Goal: Task Accomplishment & Management: Use online tool/utility

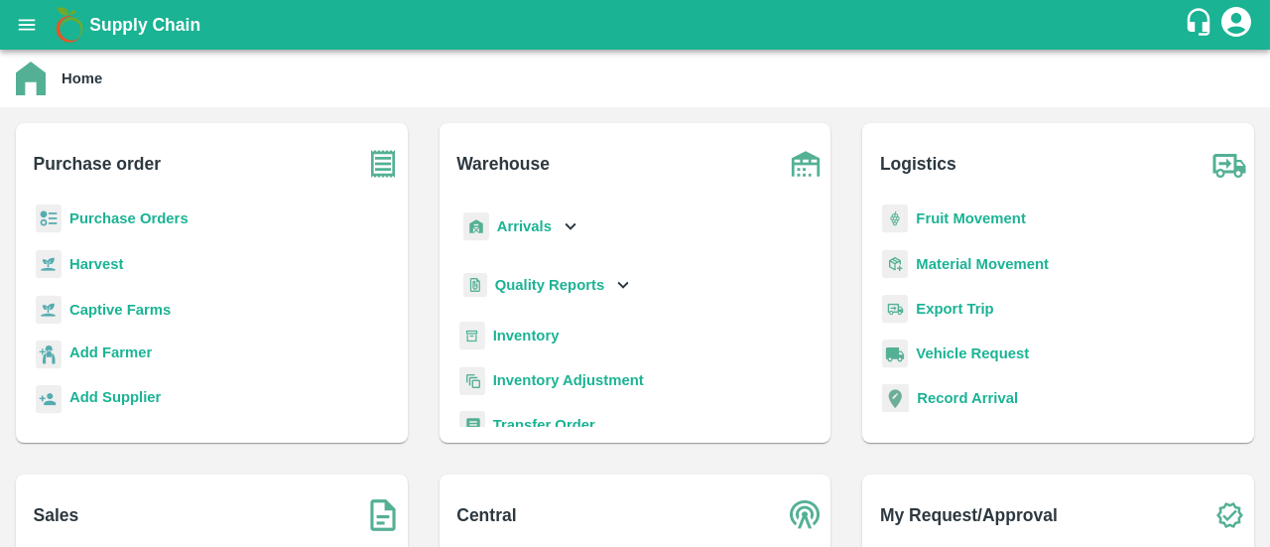
click at [165, 223] on b "Purchase Orders" at bounding box center [128, 218] width 119 height 16
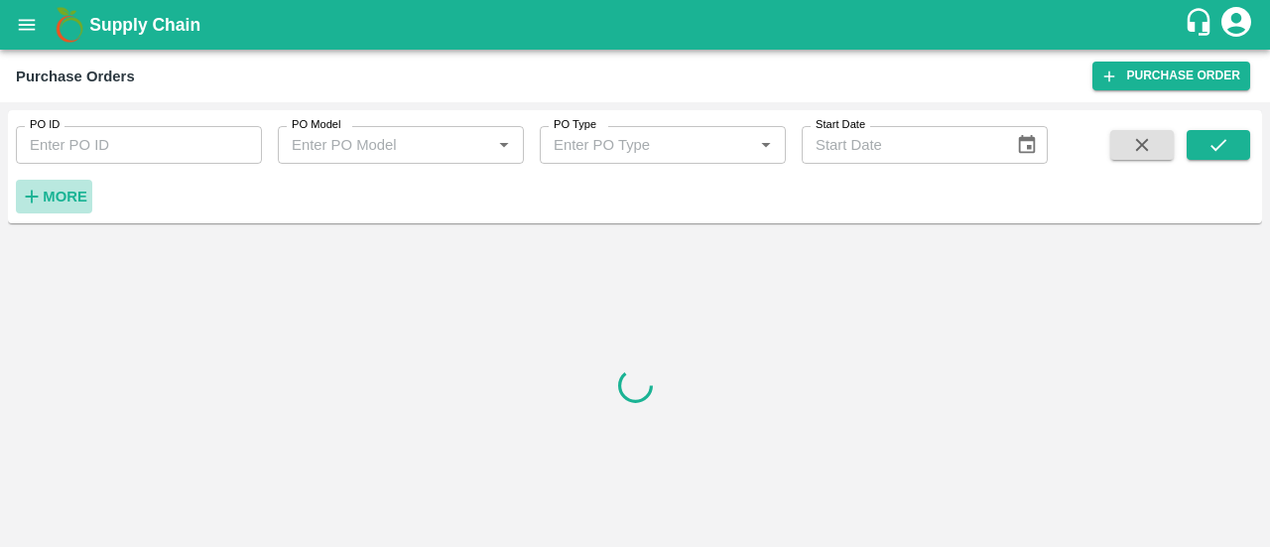
click at [57, 196] on strong "More" at bounding box center [65, 196] width 45 height 16
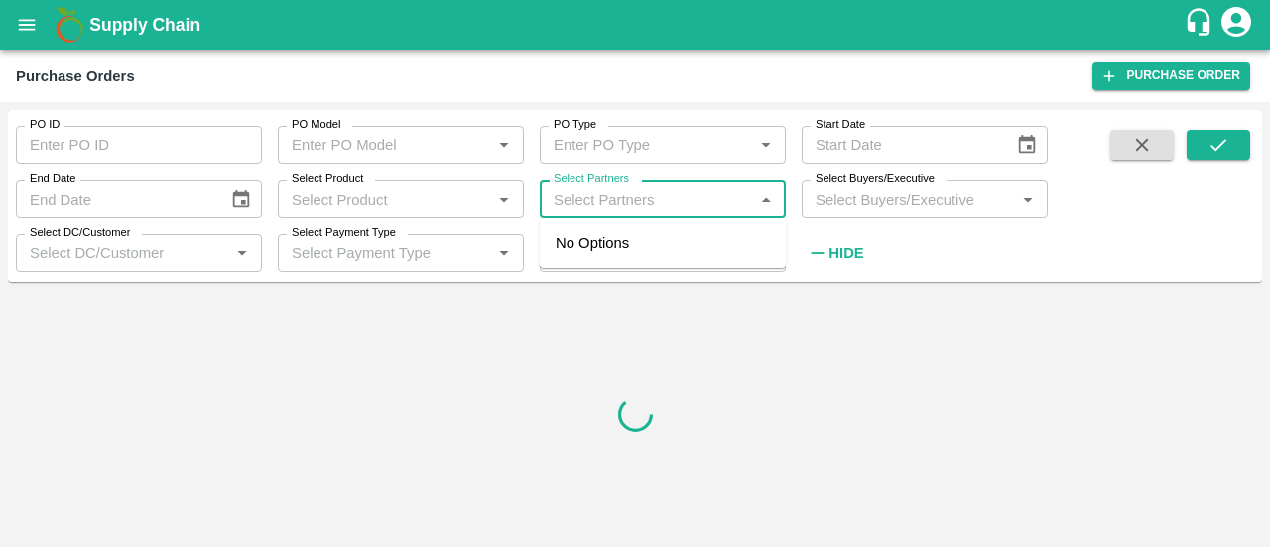
click at [565, 188] on input "Select Partners" at bounding box center [646, 199] width 201 height 26
type input "DFC GLOBAL"
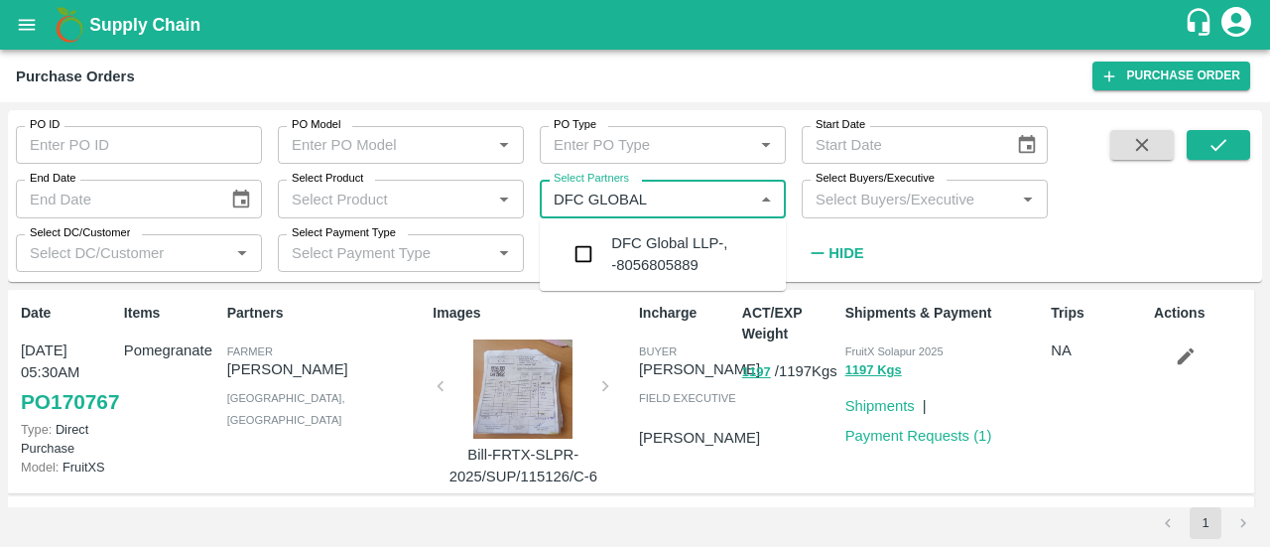
click at [613, 255] on div "DFC Global LLP-, -8056805889" at bounding box center [690, 254] width 159 height 45
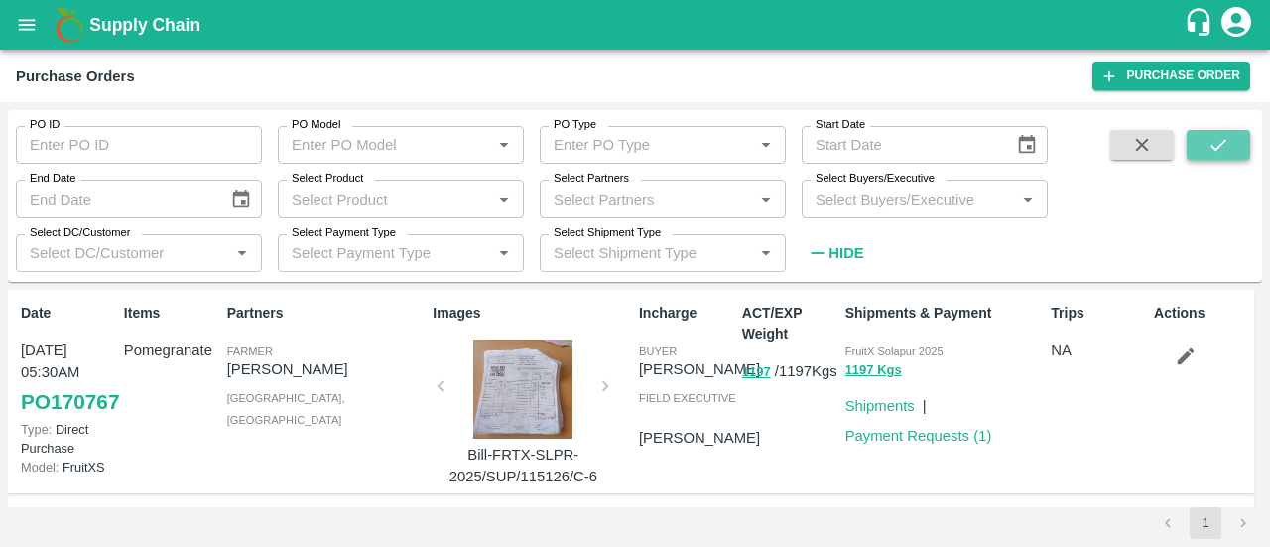
click at [1229, 153] on button "submit" at bounding box center [1218, 145] width 63 height 30
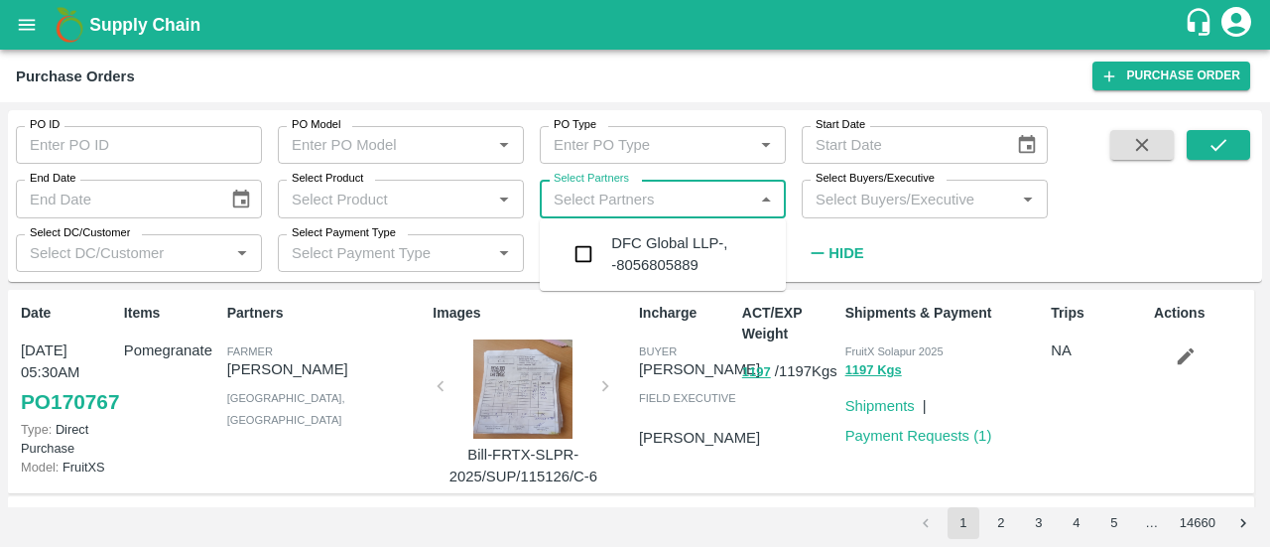
click at [685, 198] on input "Select Partners" at bounding box center [646, 199] width 201 height 26
click at [698, 268] on div "DFC Global LLP-, -8056805889" at bounding box center [690, 254] width 159 height 45
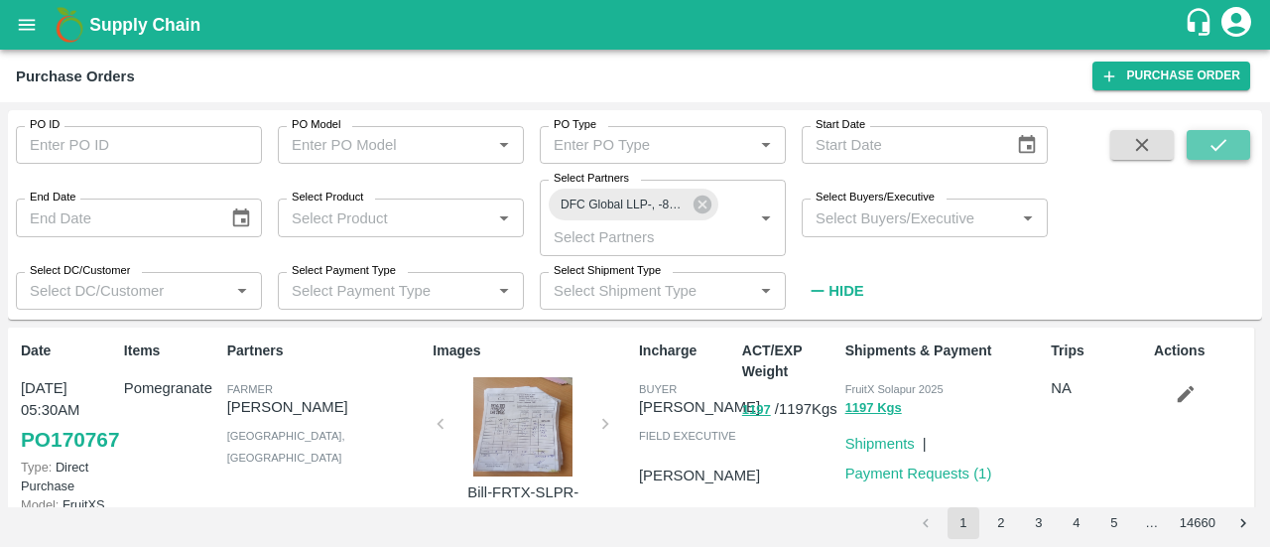
click at [1234, 142] on button "submit" at bounding box center [1218, 145] width 63 height 30
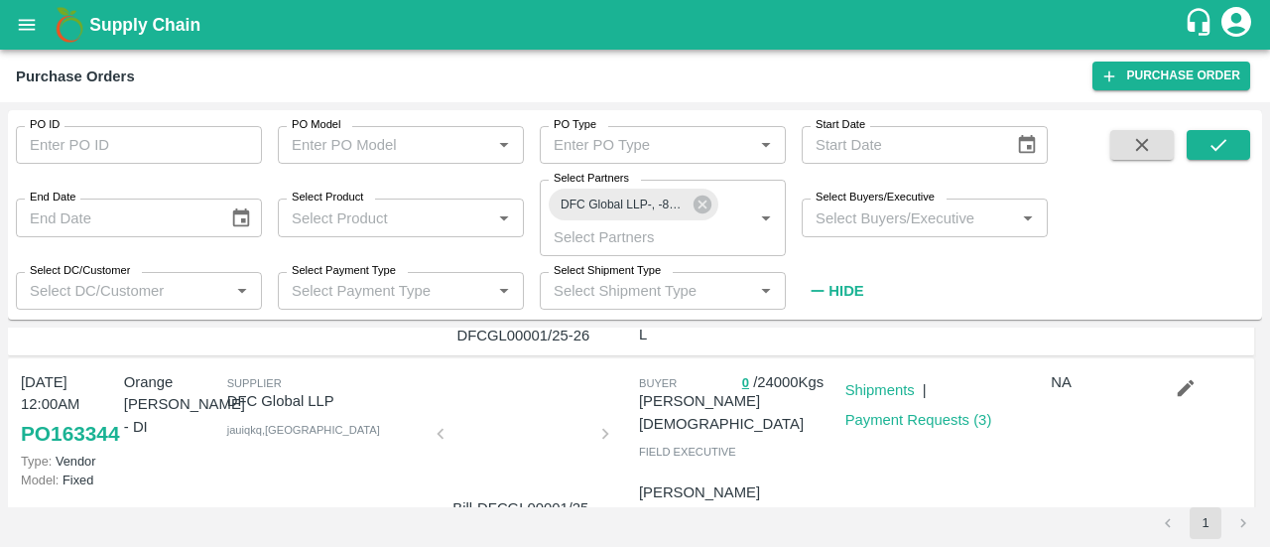
scroll to position [188, 0]
click at [871, 410] on link "Payment Requests ( 3 )" at bounding box center [918, 418] width 147 height 16
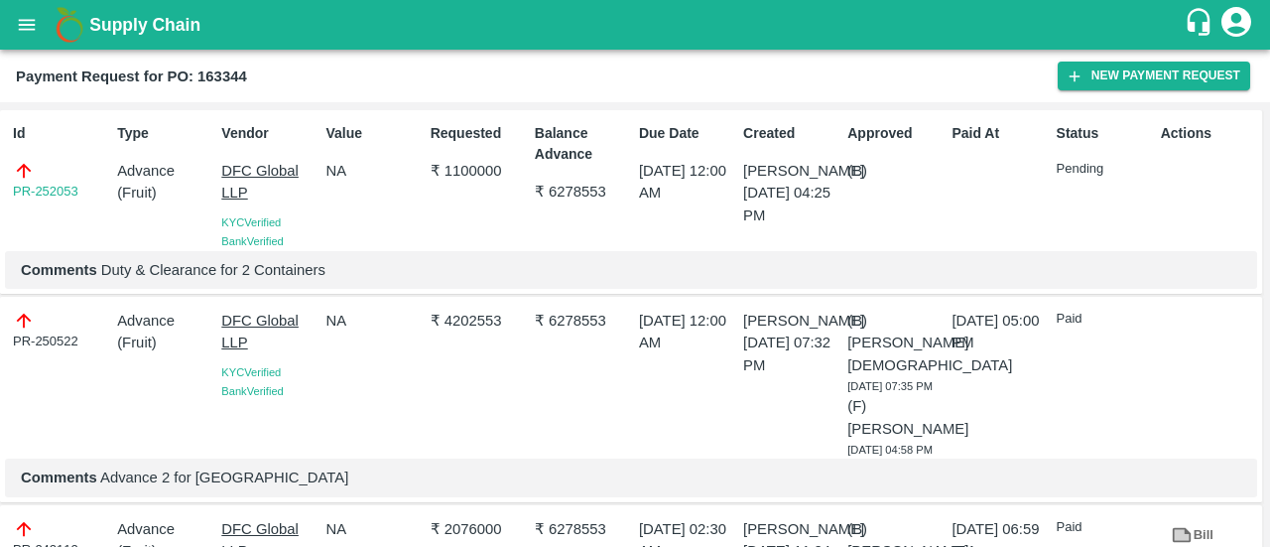
click at [620, 217] on div "Balance Advance ₹ 6278553" at bounding box center [579, 183] width 104 height 136
